Goal: Information Seeking & Learning: Learn about a topic

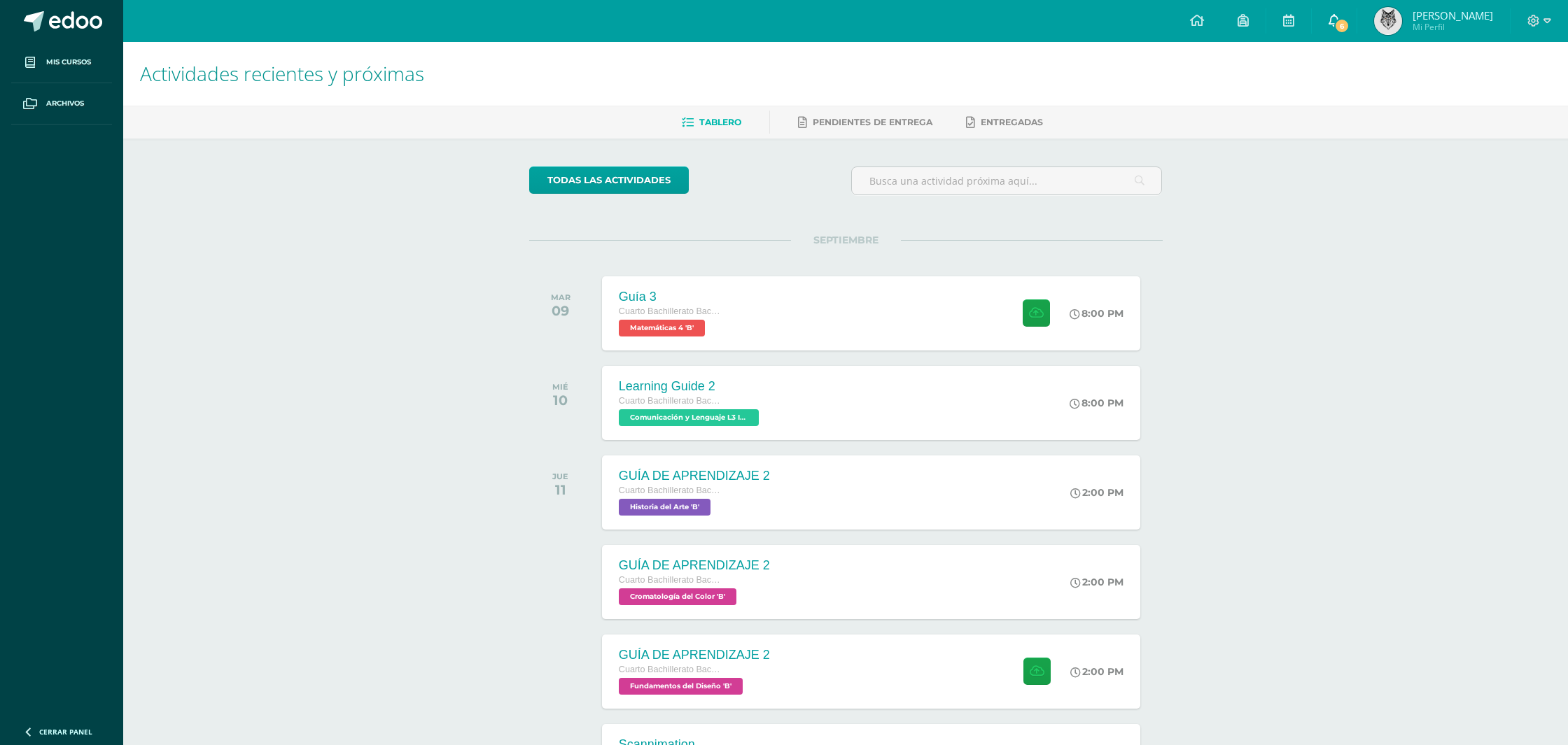
click at [1349, 30] on span "6" at bounding box center [1342, 26] width 16 height 16
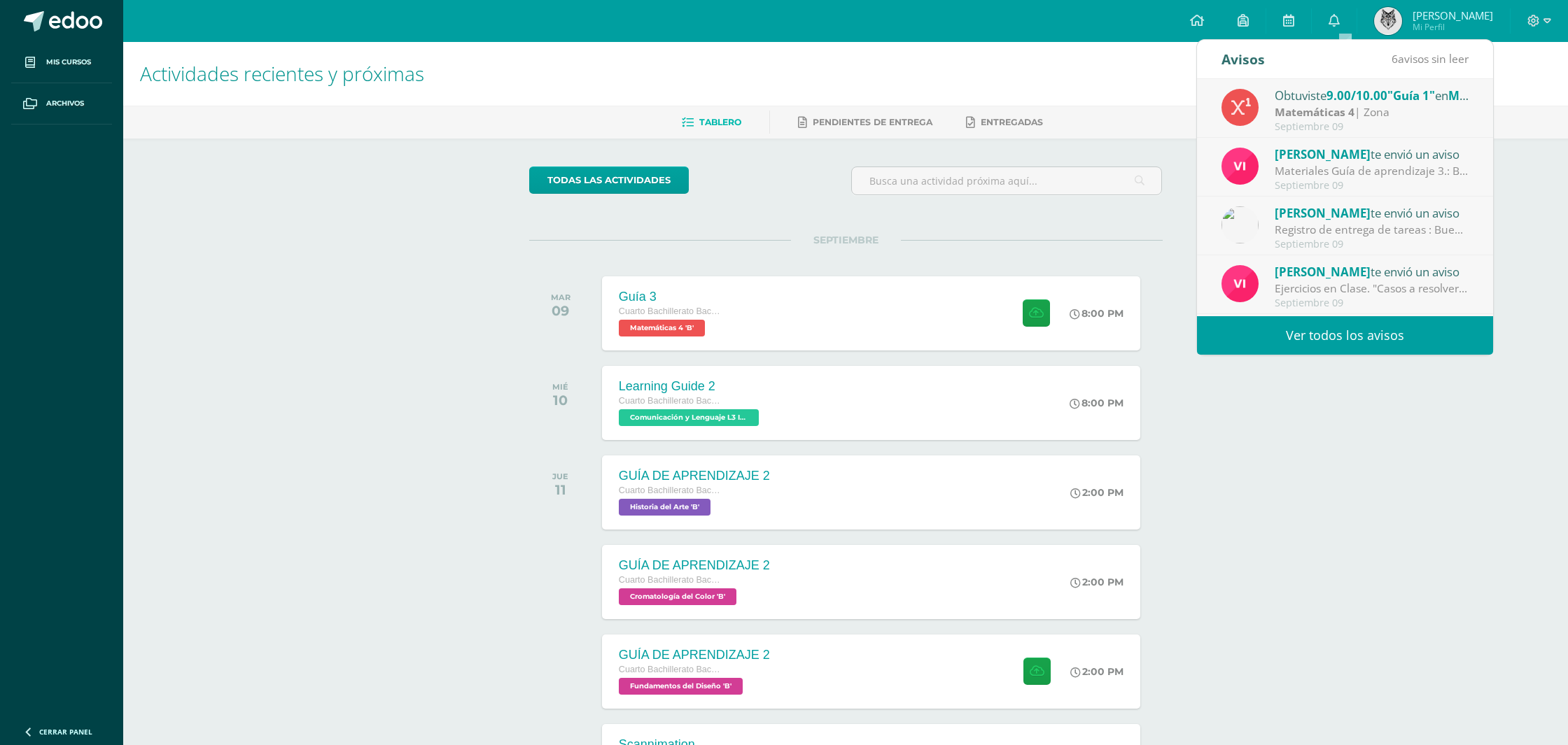
click at [1319, 105] on strong "Matemáticas 4" at bounding box center [1314, 112] width 80 height 16
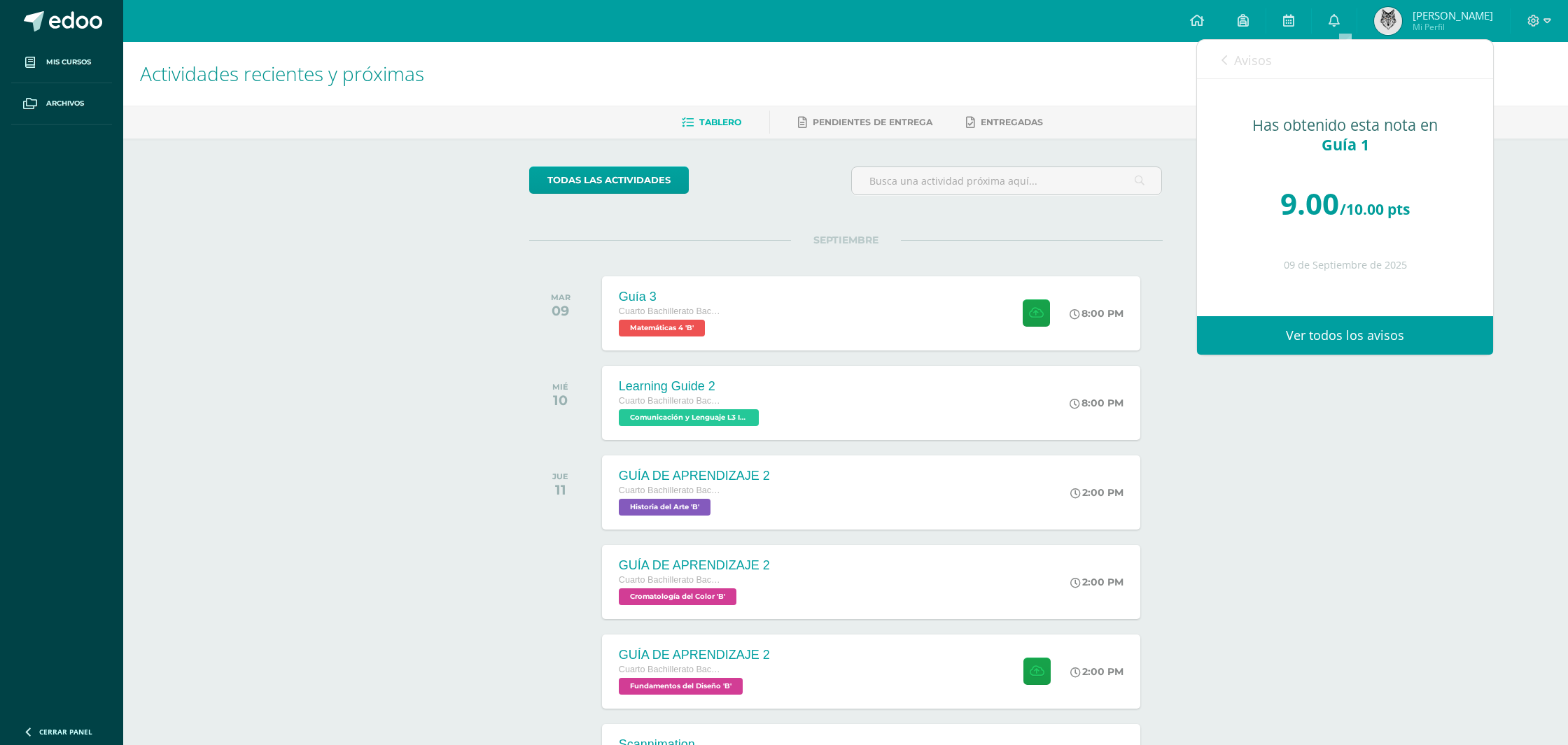
drag, startPoint x: 1264, startPoint y: 61, endPoint x: 1279, endPoint y: 81, distance: 25.0
click at [1264, 61] on span "Avisos" at bounding box center [1252, 59] width 38 height 17
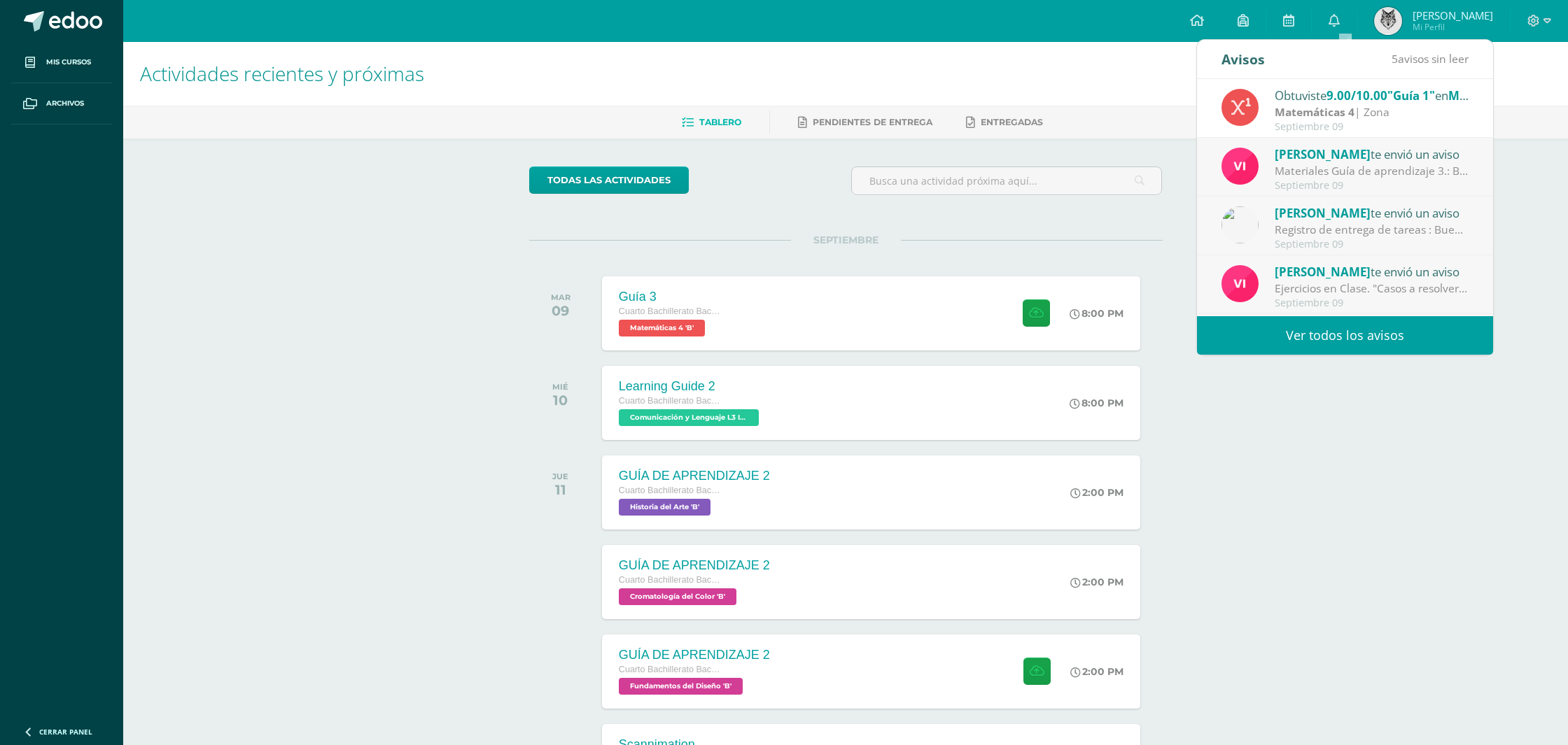
click at [1341, 178] on div "Materiales Guía de aprendizaje 3.: Buenos días estimados estudiantes. Les compa…" at bounding box center [1371, 171] width 195 height 16
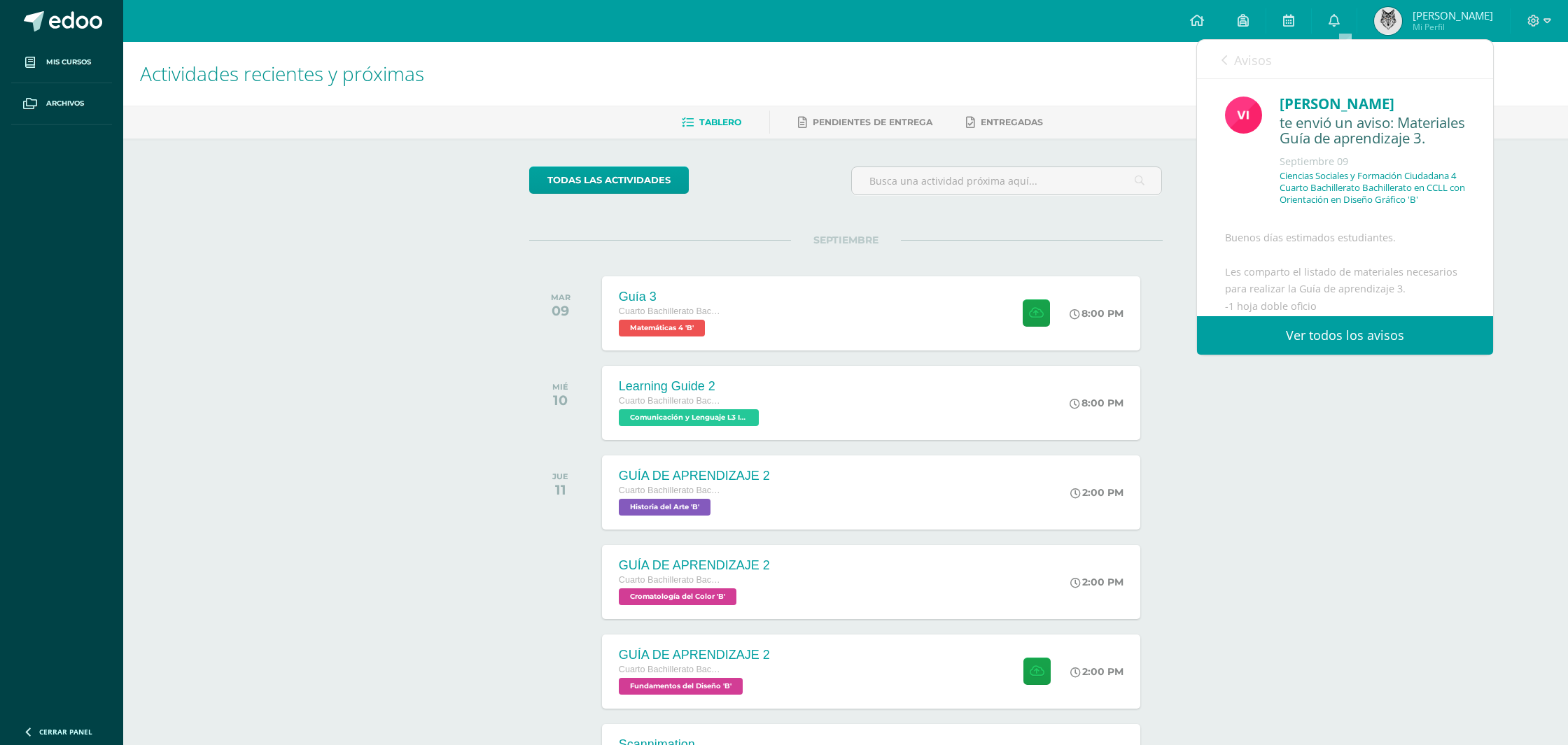
click at [1242, 51] on span "Avisos" at bounding box center [1252, 59] width 38 height 17
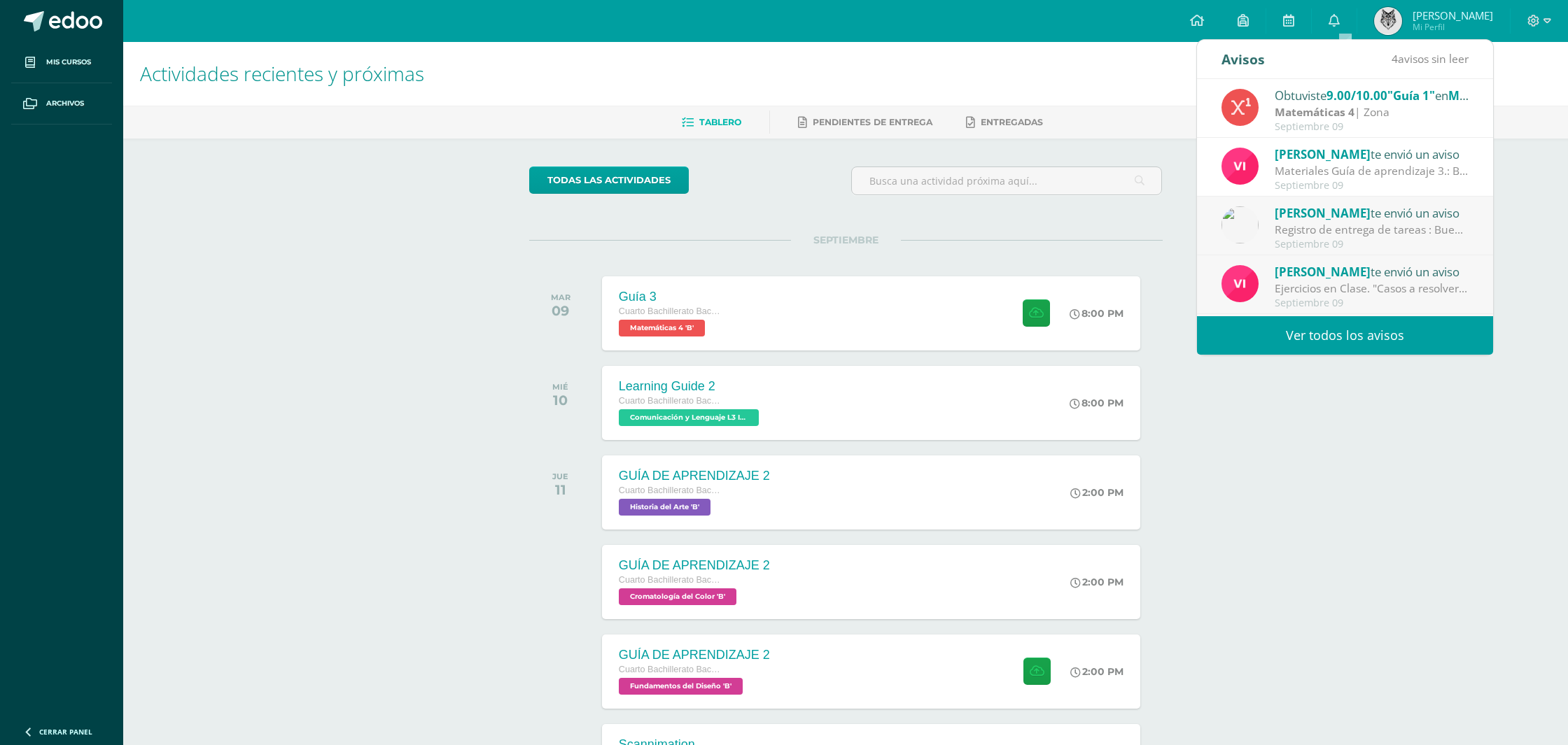
click at [1294, 205] on span "[PERSON_NAME]" at bounding box center [1322, 213] width 96 height 16
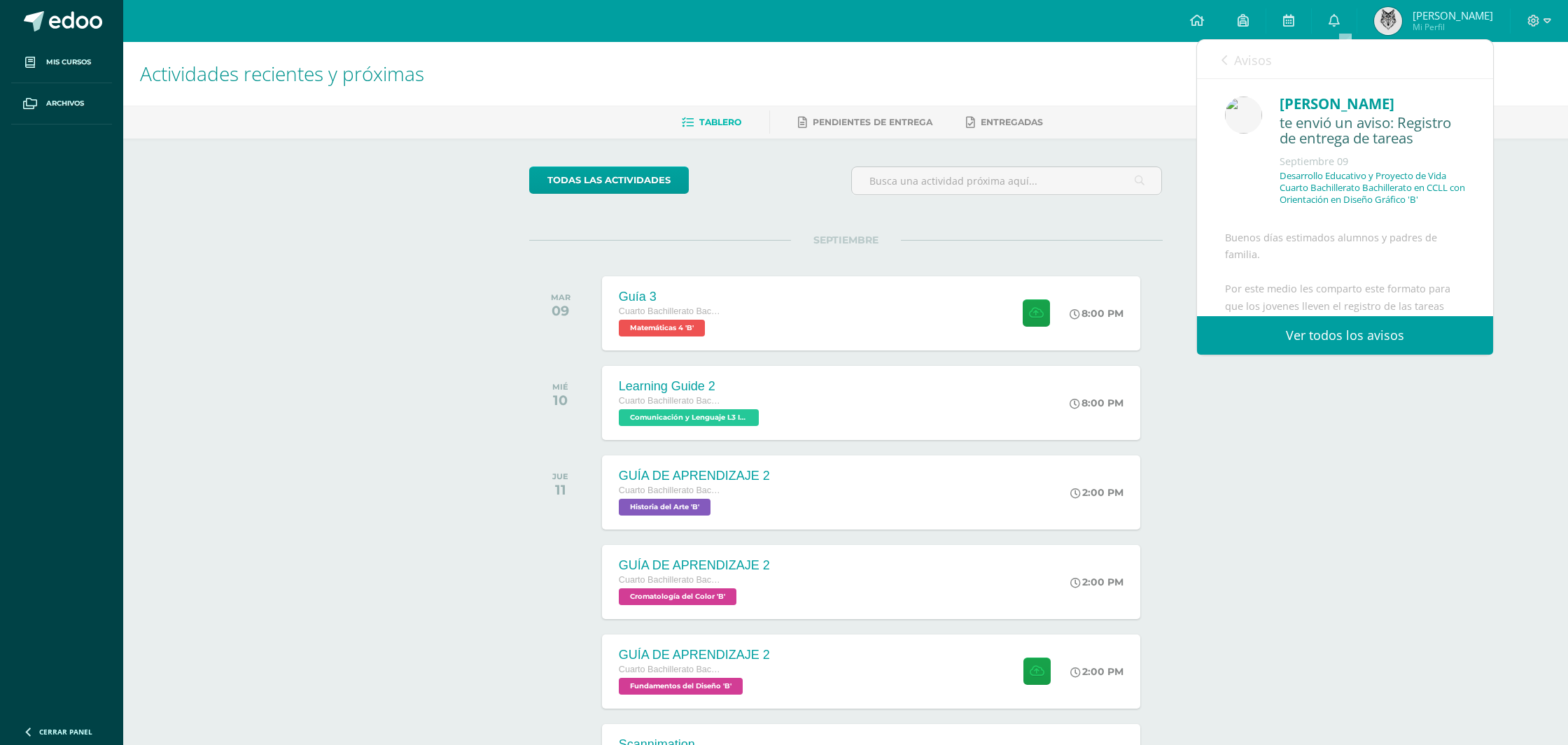
click at [1230, 57] on link "Avisos" at bounding box center [1246, 59] width 50 height 40
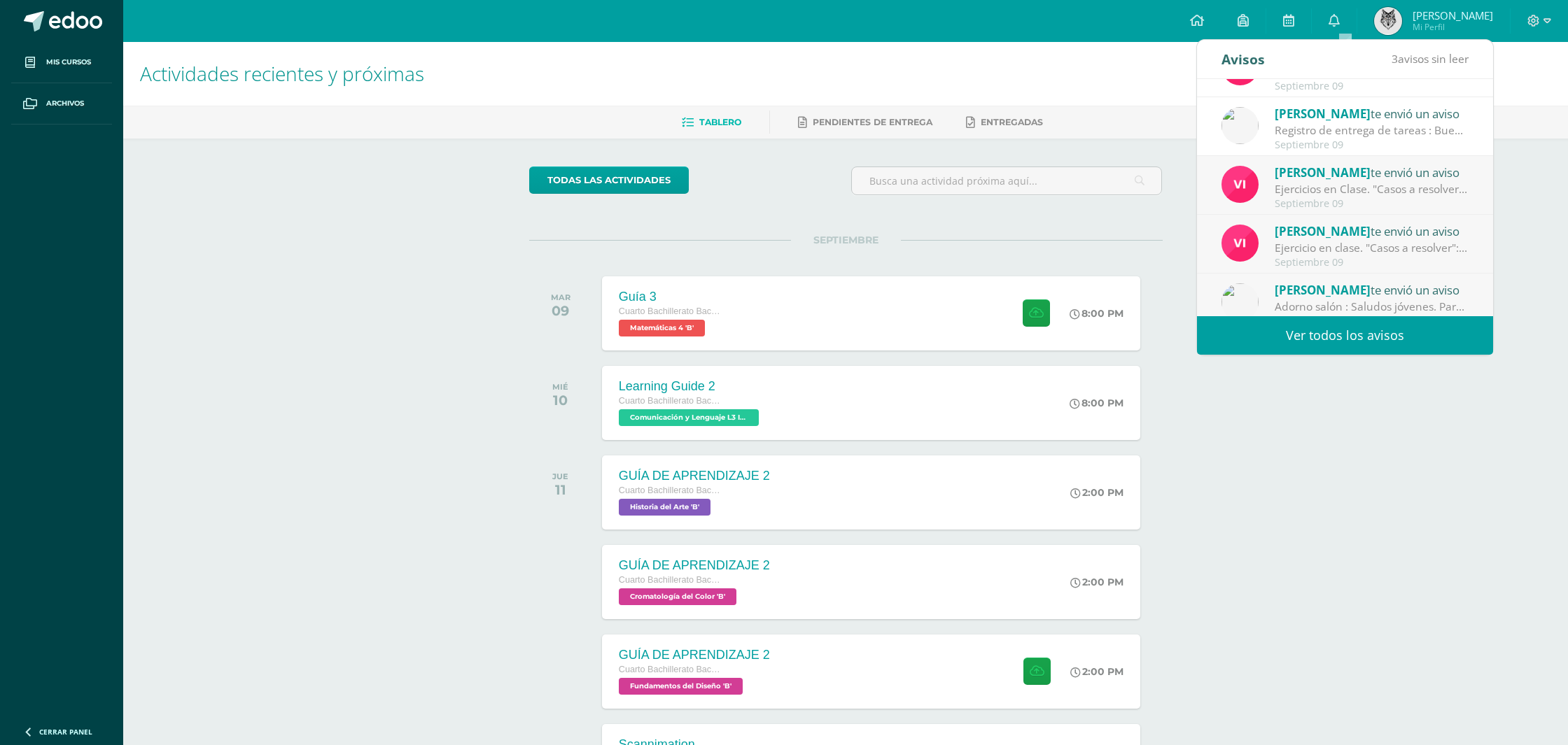
scroll to position [100, 0]
click at [1313, 197] on div "Septiembre 09" at bounding box center [1371, 203] width 195 height 12
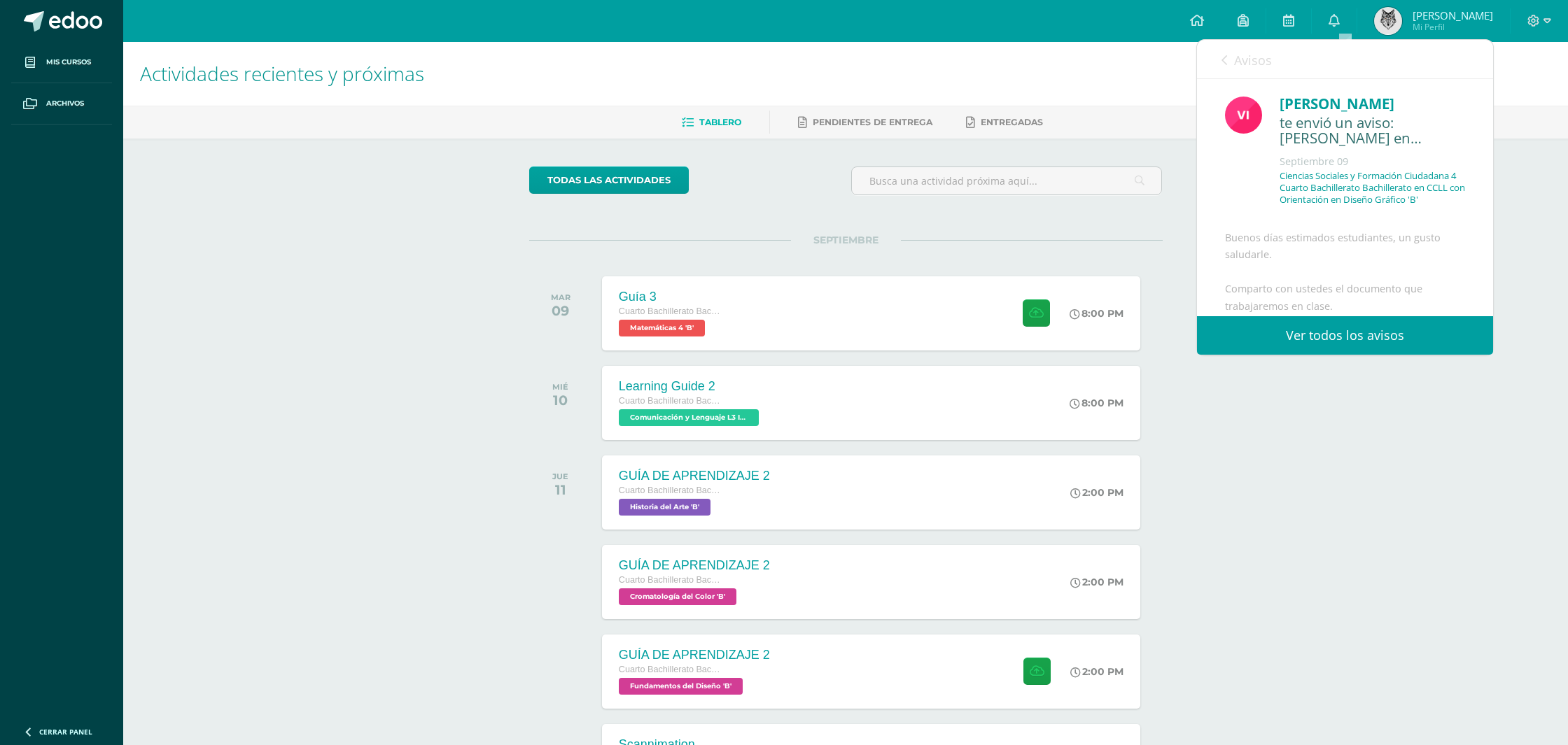
click at [1249, 72] on link "Avisos" at bounding box center [1246, 59] width 50 height 40
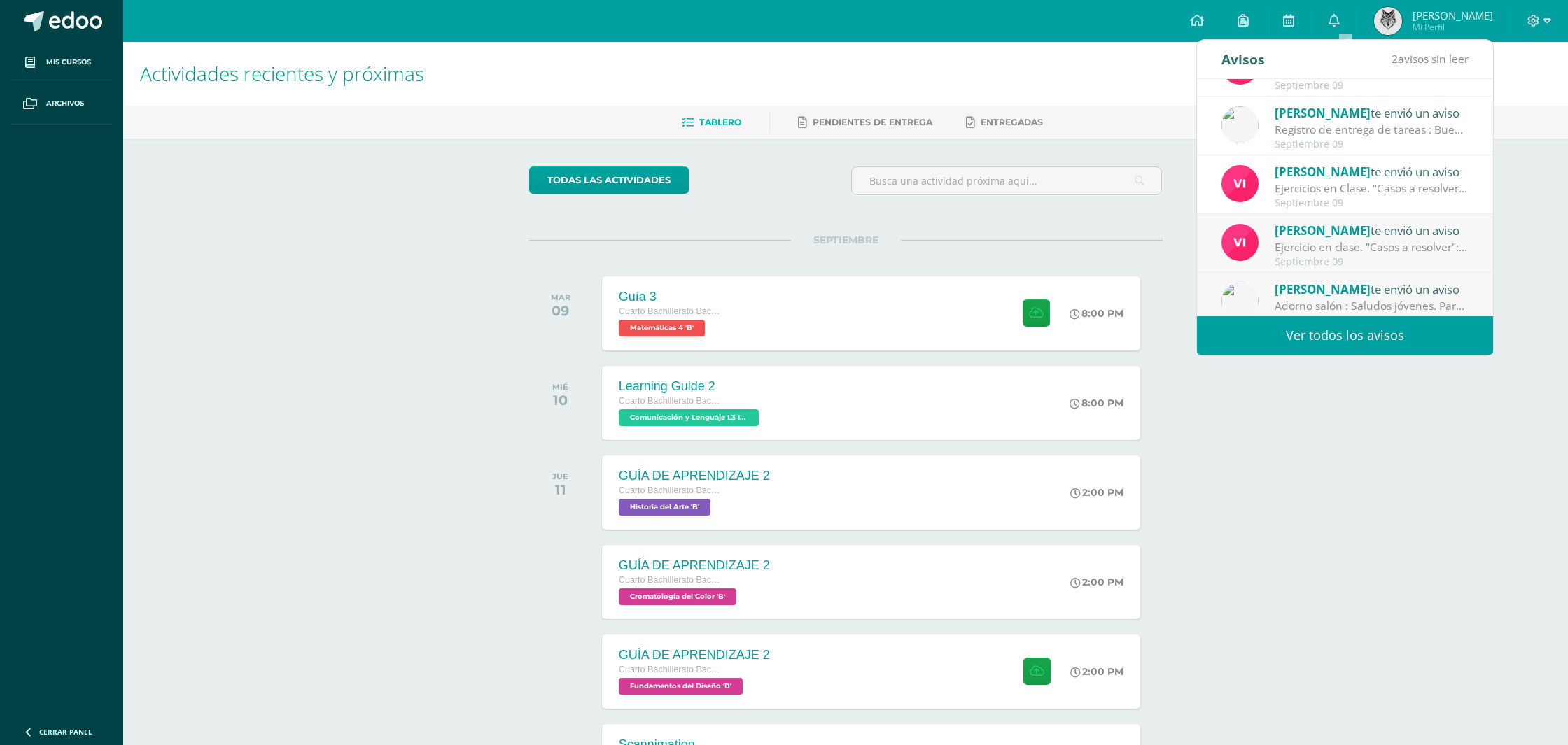
click at [1319, 230] on div "[PERSON_NAME] te envió un aviso" at bounding box center [1371, 230] width 195 height 18
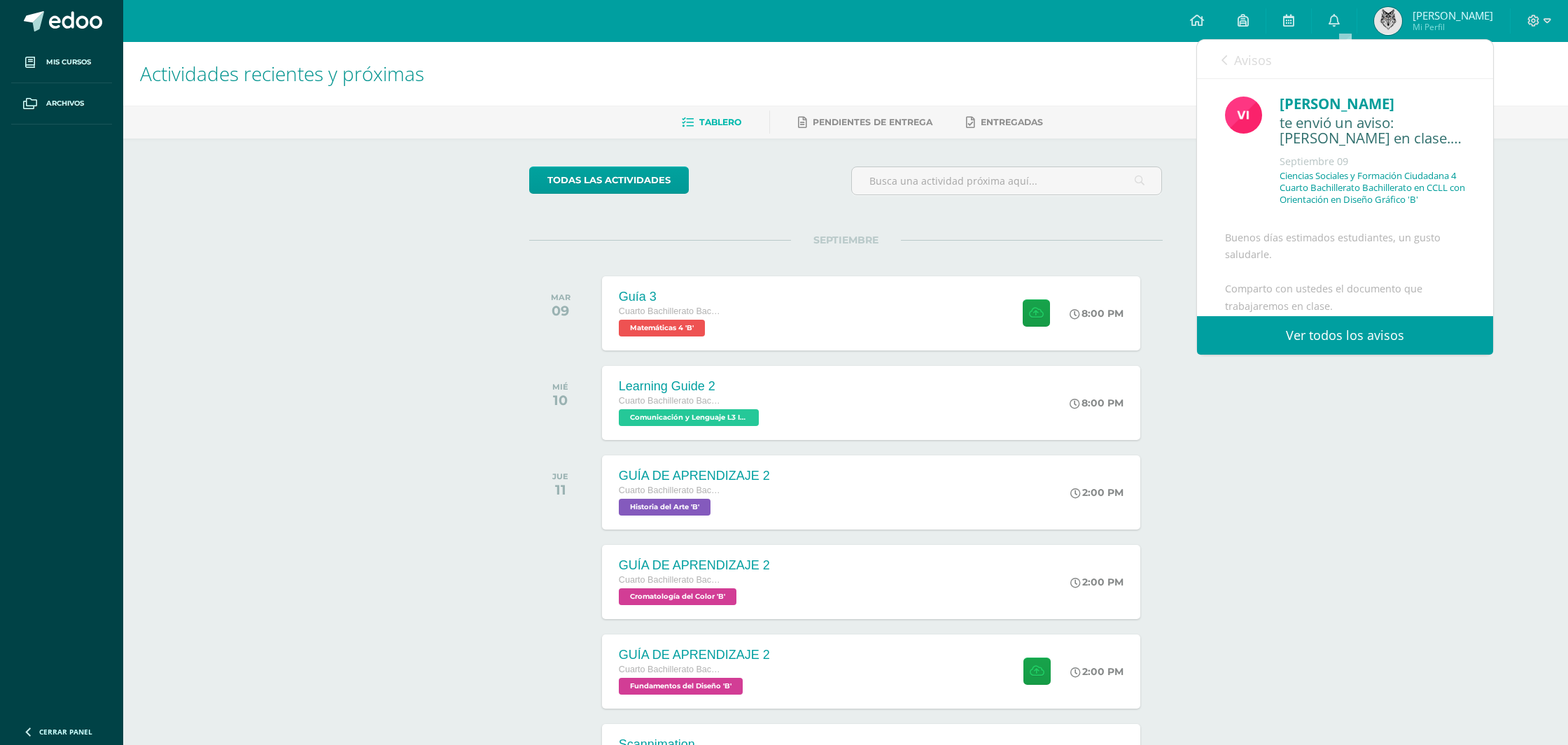
drag, startPoint x: 1249, startPoint y: 69, endPoint x: 1262, endPoint y: 106, distance: 39.2
click at [1248, 69] on link "Avisos" at bounding box center [1246, 59] width 50 height 40
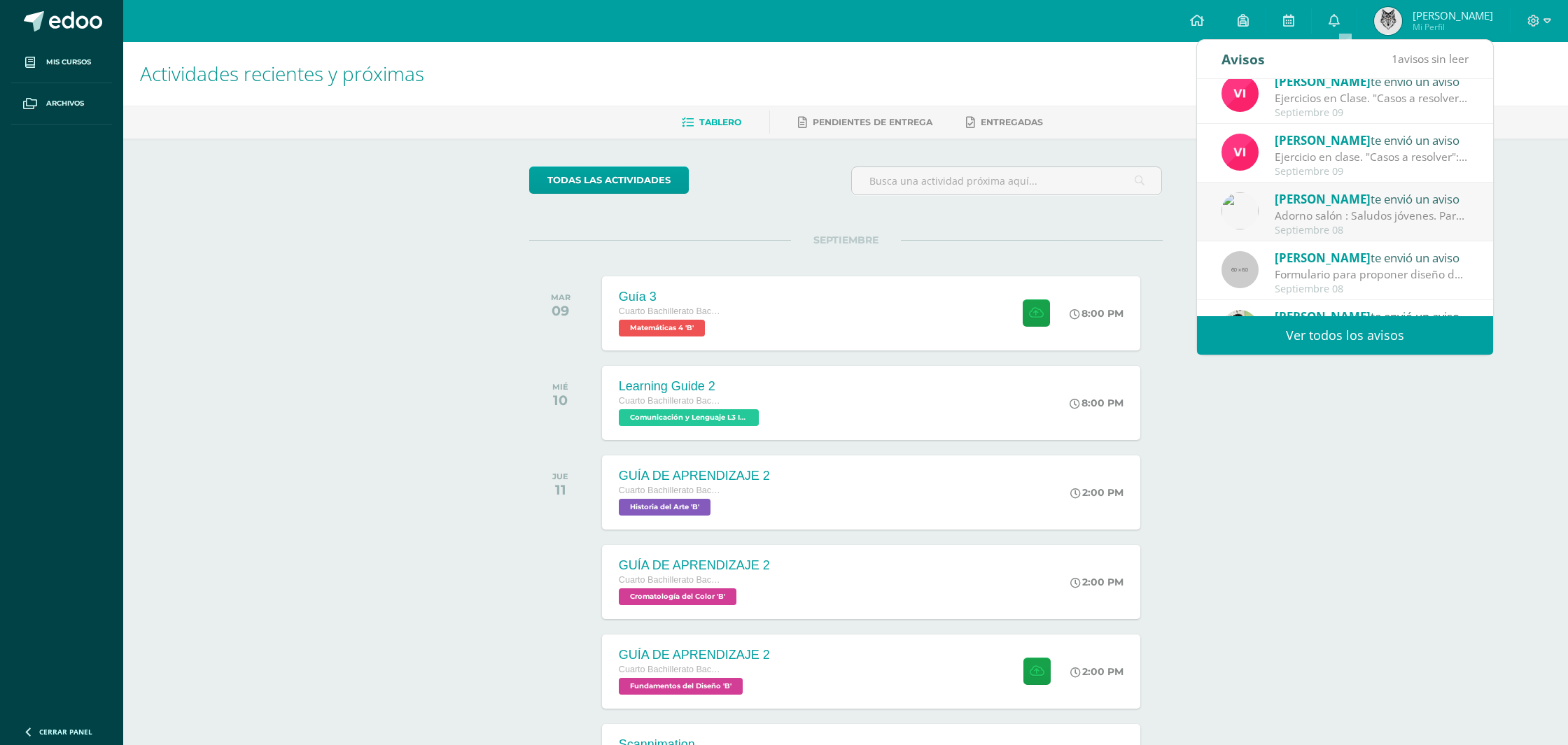
scroll to position [191, 0]
drag, startPoint x: 1324, startPoint y: 213, endPoint x: 1274, endPoint y: 137, distance: 91.0
click at [1324, 213] on div "Adorno salón : Saludos jóvenes. Para [DATE] los que pueda llevar 2 hoja tamaño …" at bounding box center [1371, 215] width 195 height 16
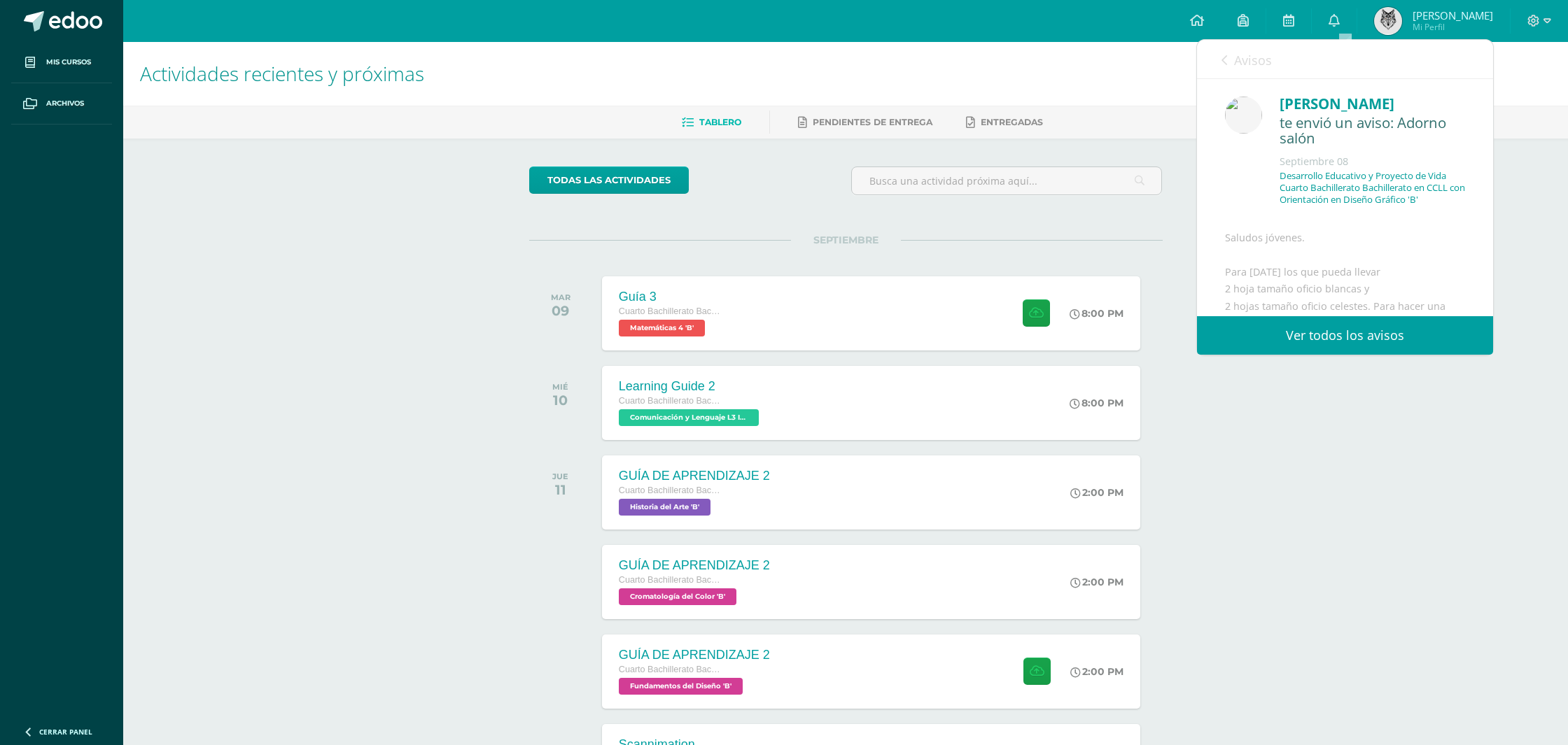
click at [1251, 57] on span "Avisos" at bounding box center [1252, 59] width 38 height 17
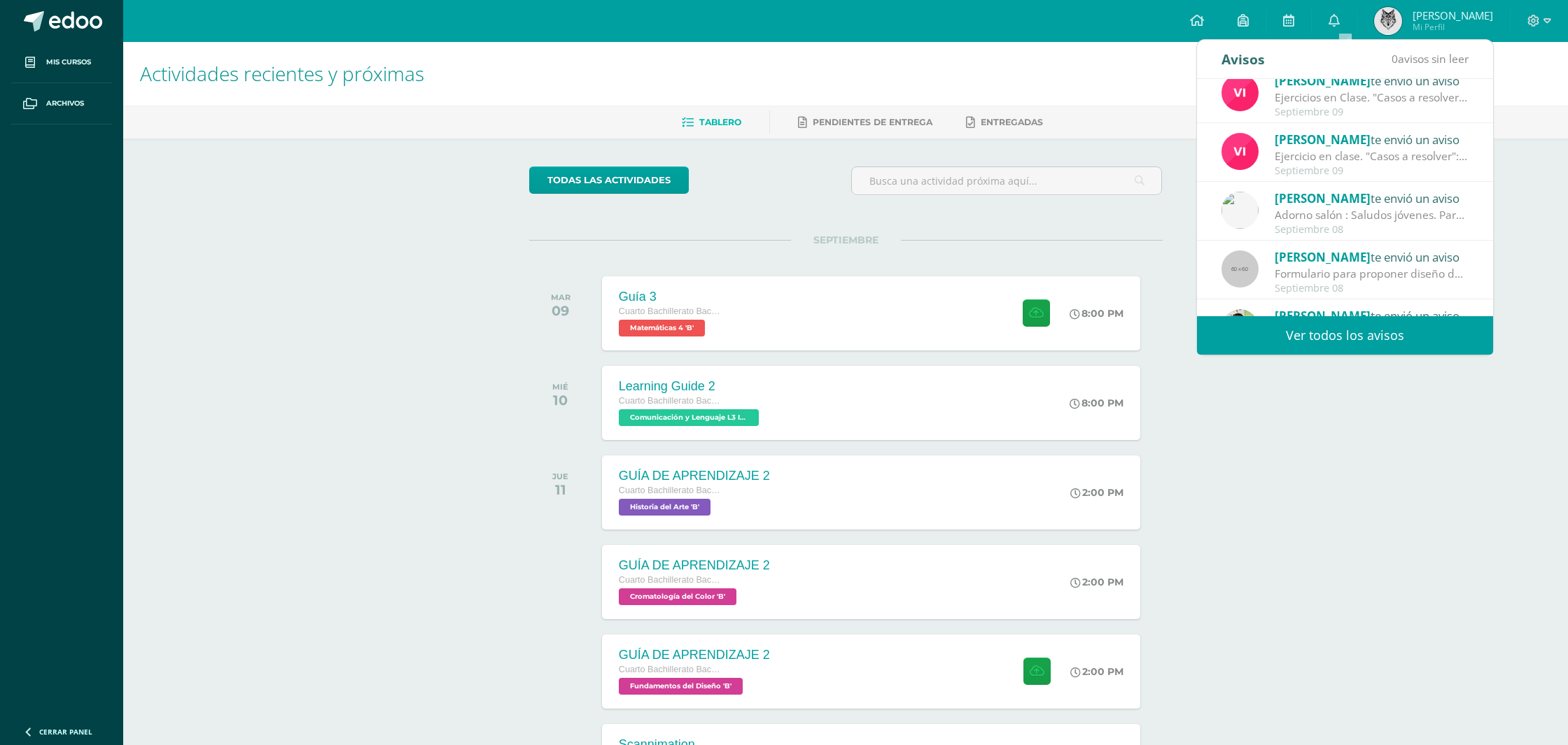
click at [1098, 65] on h1 "Actividades recientes y próximas" at bounding box center [844, 73] width 1411 height 63
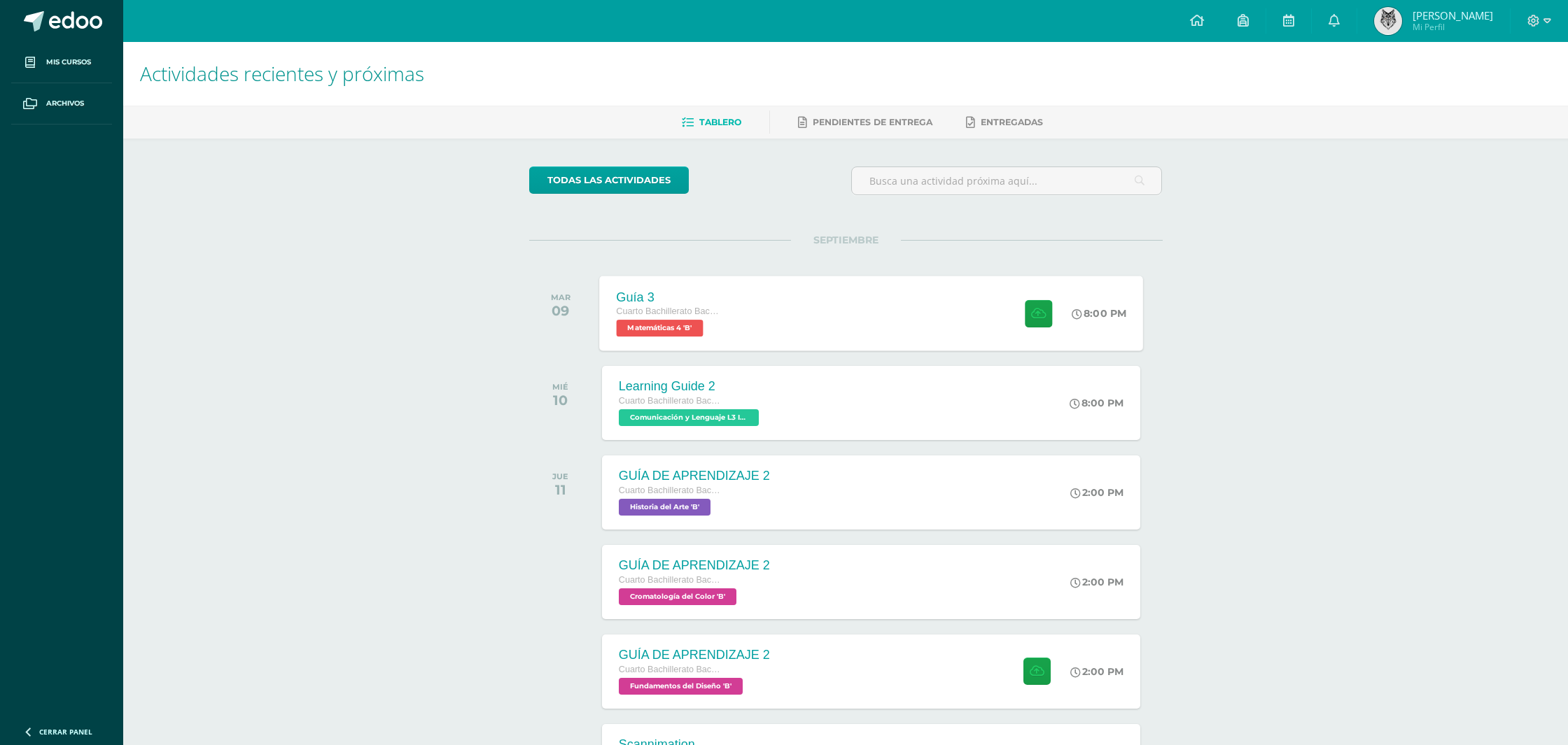
click at [943, 309] on div "Guía 3 Cuarto Bachillerato Bachillerato en CCLL con Orientación en Diseño Gráfi…" at bounding box center [870, 314] width 543 height 75
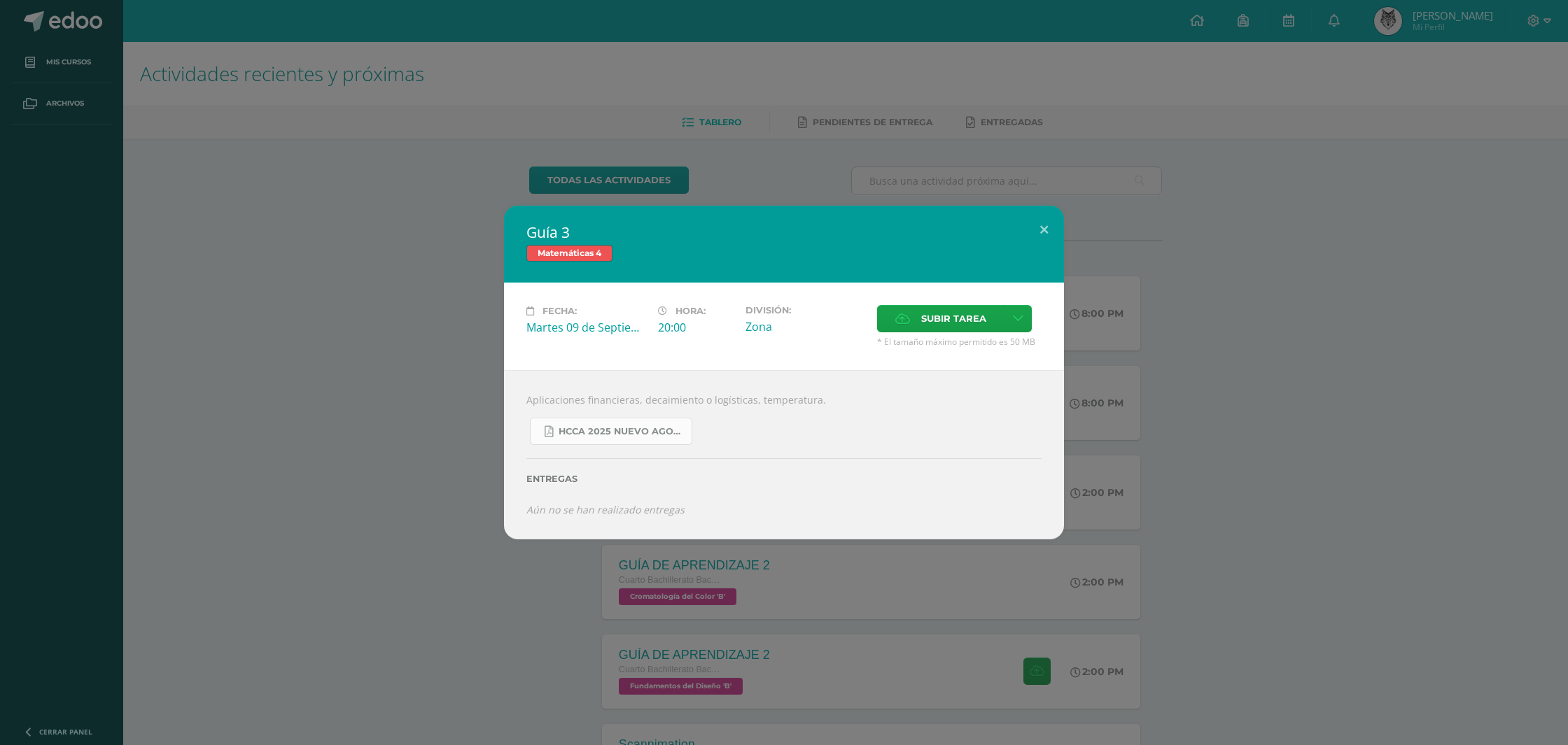
click at [635, 431] on span "HCCA 2025 nuevo agosto 4ta matemáticas.pdf" at bounding box center [621, 431] width 126 height 11
click at [1051, 216] on button at bounding box center [1043, 230] width 40 height 47
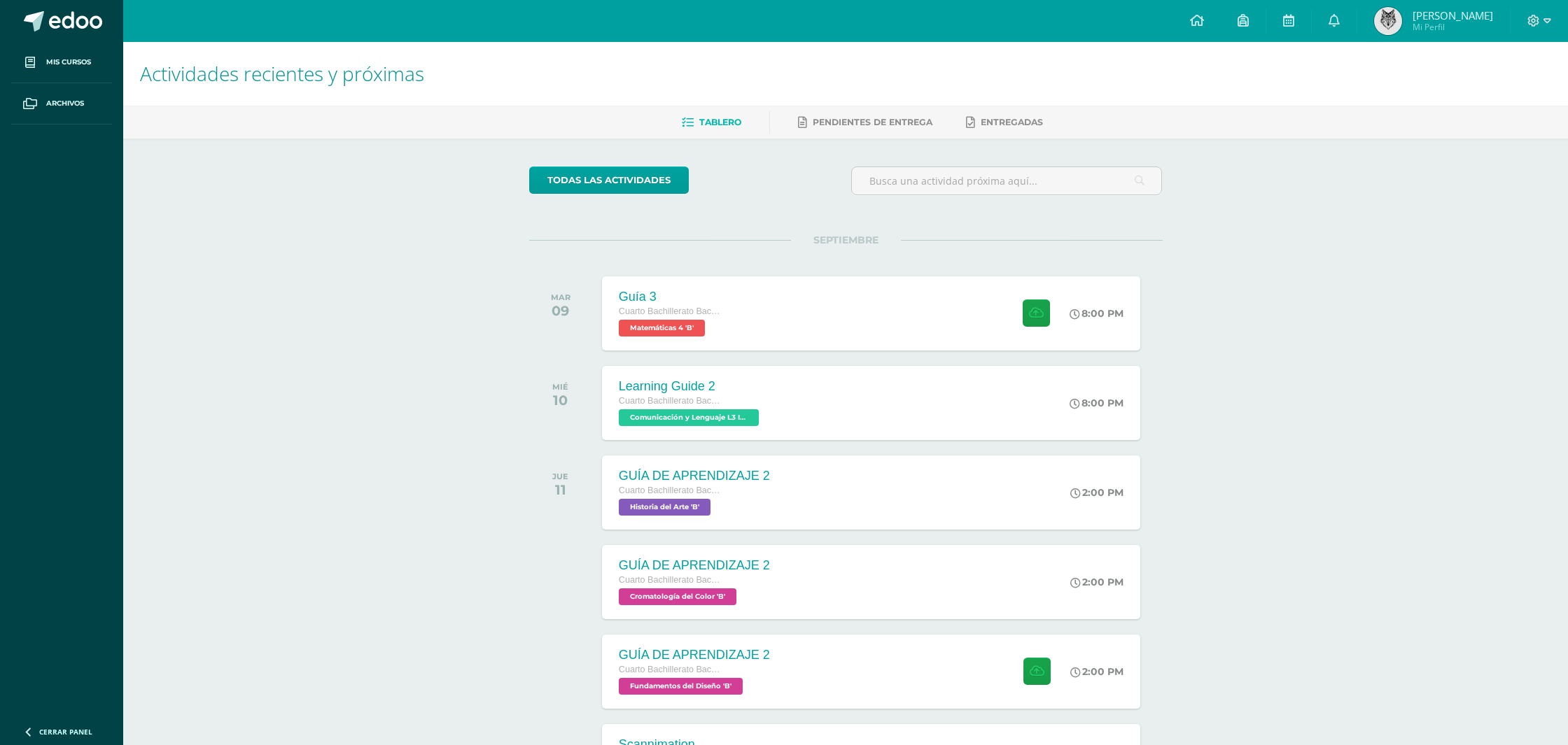
click at [461, 311] on div "Actividades recientes y próximas Tablero Pendientes de entrega Entregadas todas…" at bounding box center [844, 463] width 1444 height 844
click at [1018, 21] on div "Configuración Cerrar sesión [PERSON_NAME] Mi Perfil 6 0 Mis accesos directos Ap…" at bounding box center [844, 21] width 1444 height 42
drag, startPoint x: 854, startPoint y: 22, endPoint x: 919, endPoint y: 14, distance: 65.5
click at [854, 22] on div "Configuración Cerrar sesión [PERSON_NAME] Mi Perfil 6 0 Mis accesos directos Ap…" at bounding box center [844, 21] width 1444 height 42
click at [947, 47] on h1 "Actividades recientes y próximas" at bounding box center [844, 73] width 1411 height 63
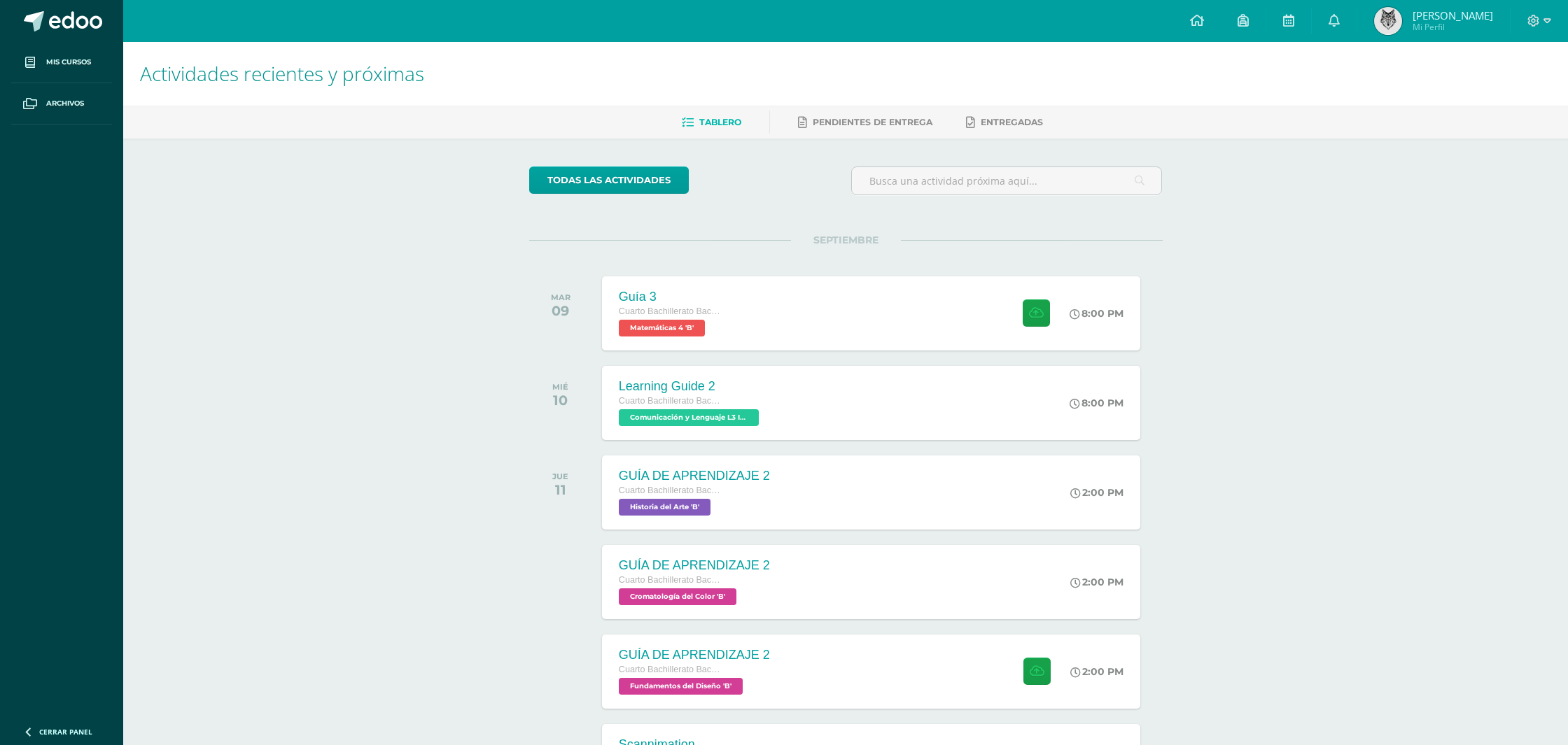
click at [818, 19] on div "Configuración Cerrar sesión [PERSON_NAME] Mi Perfil 6 0 Mis accesos directos Ap…" at bounding box center [844, 21] width 1444 height 42
click at [991, 23] on div "Configuración Cerrar sesión [PERSON_NAME] Mi Perfil 6 0 Mis accesos directos Ap…" at bounding box center [844, 21] width 1444 height 42
click at [772, 4] on div "Configuración Cerrar sesión [PERSON_NAME] Mi Perfil 6 0 Mis accesos directos Ap…" at bounding box center [844, 21] width 1444 height 42
click at [781, 12] on div "Configuración Cerrar sesión [PERSON_NAME] Mi Perfil 6 0 Mis accesos directos Ap…" at bounding box center [844, 21] width 1444 height 42
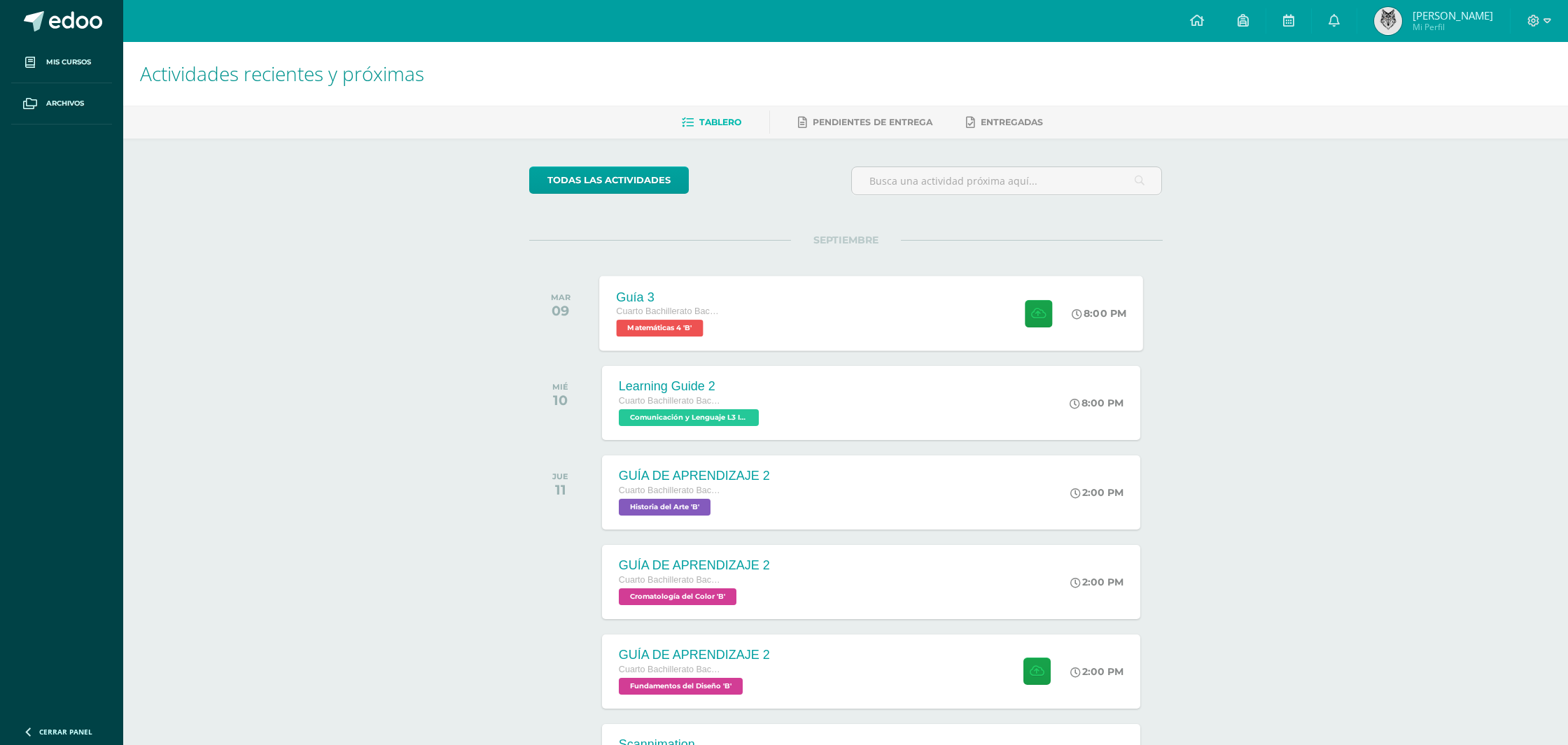
click at [725, 303] on div "Guía 3 Cuarto Bachillerato Bachillerato en CCLL con Orientación en Diseño Gráfi…" at bounding box center [668, 314] width 140 height 75
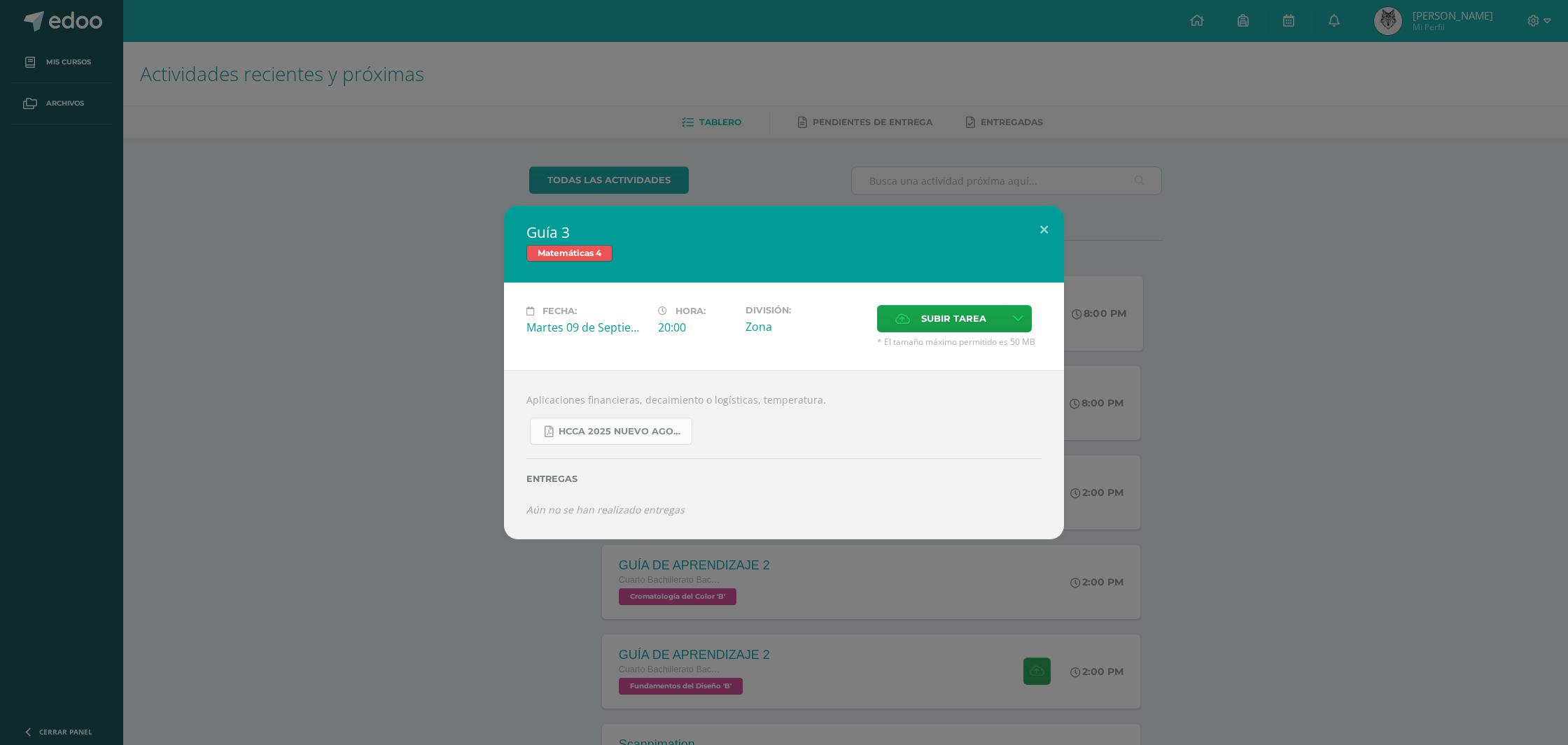
click at [682, 427] on span "HCCA 2025 nuevo agosto 4ta matemáticas.pdf" at bounding box center [621, 431] width 126 height 11
